Goal: Task Accomplishment & Management: Use online tool/utility

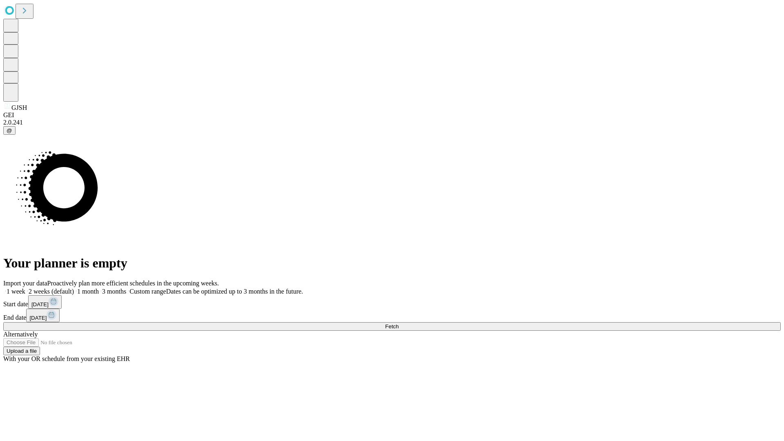
click at [399, 324] on span "Fetch" at bounding box center [391, 327] width 13 height 6
